Goal: Task Accomplishment & Management: Use online tool/utility

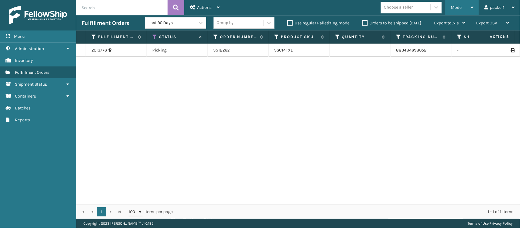
click at [459, 7] on span "Mode" at bounding box center [456, 7] width 11 height 5
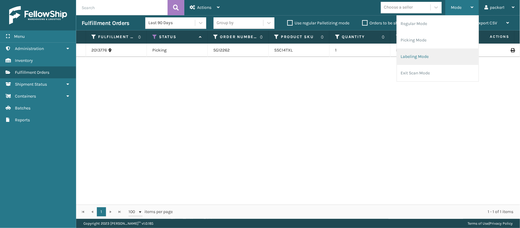
click at [434, 58] on li "Labeling Mode" at bounding box center [438, 56] width 82 height 16
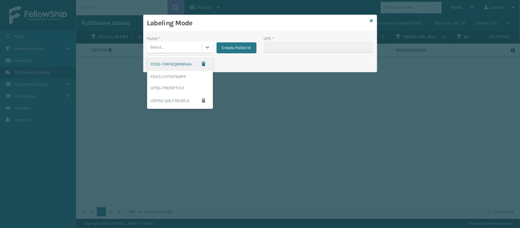
click at [189, 45] on div "Select..." at bounding box center [174, 47] width 55 height 10
click at [165, 71] on div "FDXG-LP731PNDPP" at bounding box center [180, 76] width 66 height 11
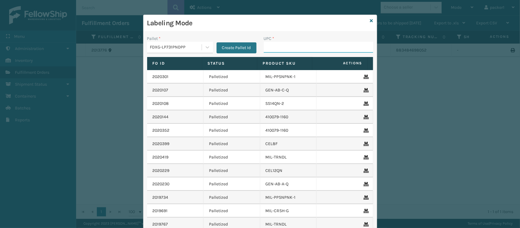
click at [315, 45] on input "UPC *" at bounding box center [318, 47] width 109 height 11
click at [302, 41] on div "UPC *" at bounding box center [318, 38] width 109 height 6
click at [305, 48] on input "UPC *" at bounding box center [318, 47] width 109 height 11
click at [297, 46] on input "UPC *" at bounding box center [318, 47] width 109 height 11
